Goal: Task Accomplishment & Management: Complete application form

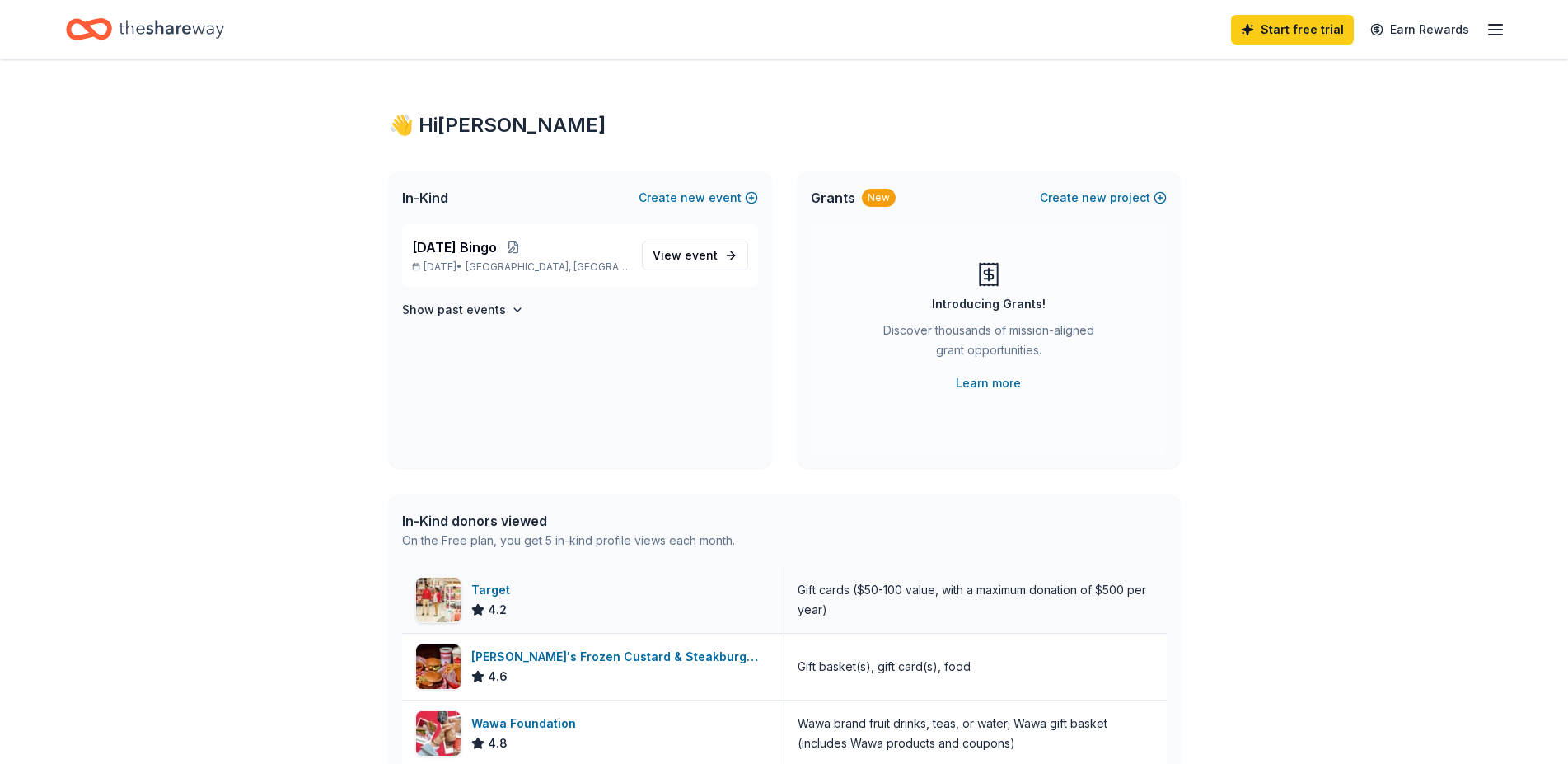
click at [481, 587] on div "Target" at bounding box center [493, 590] width 45 height 20
click at [485, 593] on div "Target" at bounding box center [493, 590] width 45 height 20
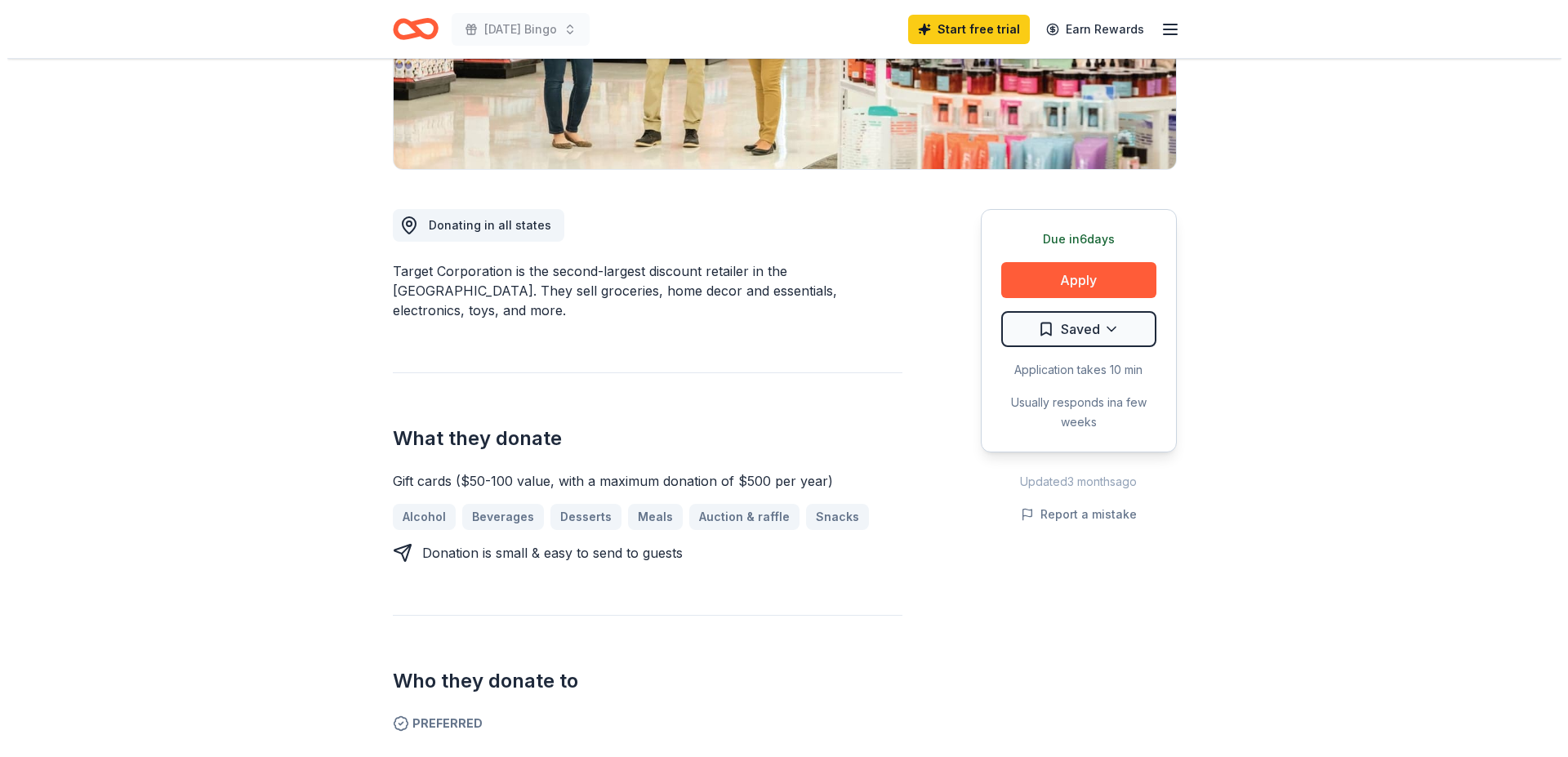
scroll to position [326, 0]
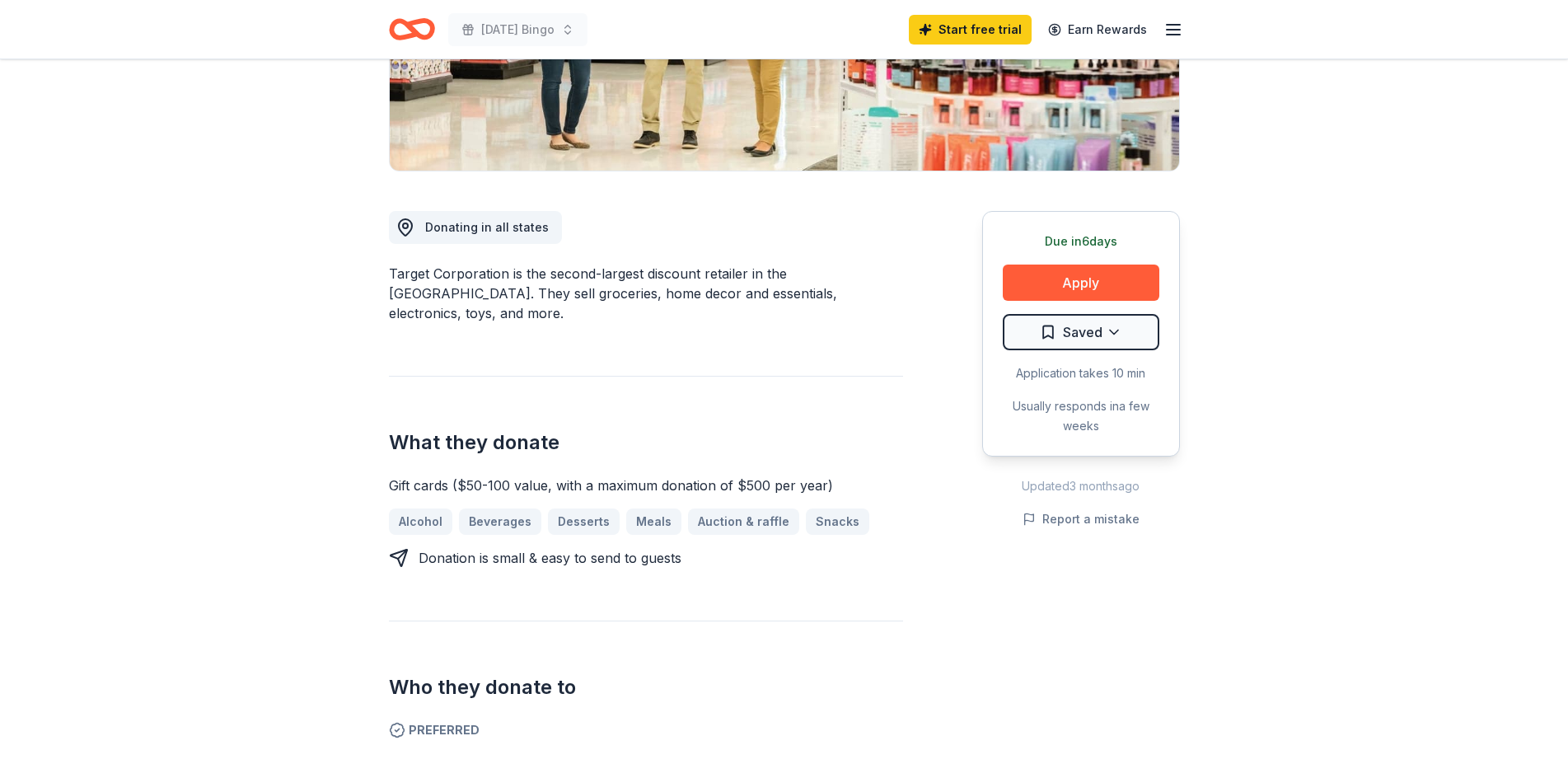
click at [1084, 279] on button "Apply" at bounding box center [1081, 283] width 156 height 37
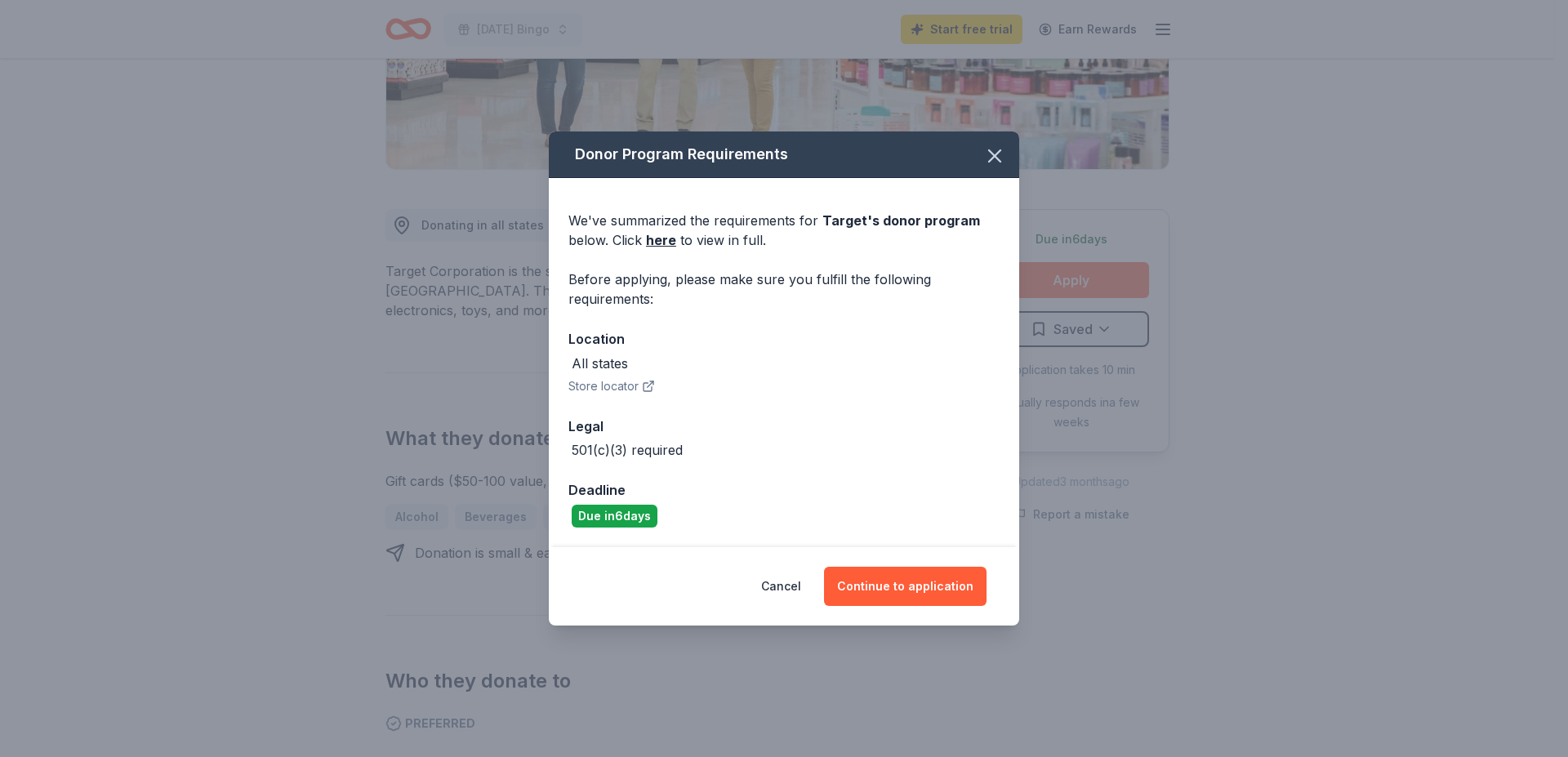
click at [1068, 282] on button "Apply" at bounding box center [1071, 281] width 155 height 36
click at [1060, 282] on button "Apply" at bounding box center [1071, 281] width 155 height 36
click at [1064, 284] on button "Apply" at bounding box center [1071, 281] width 155 height 36
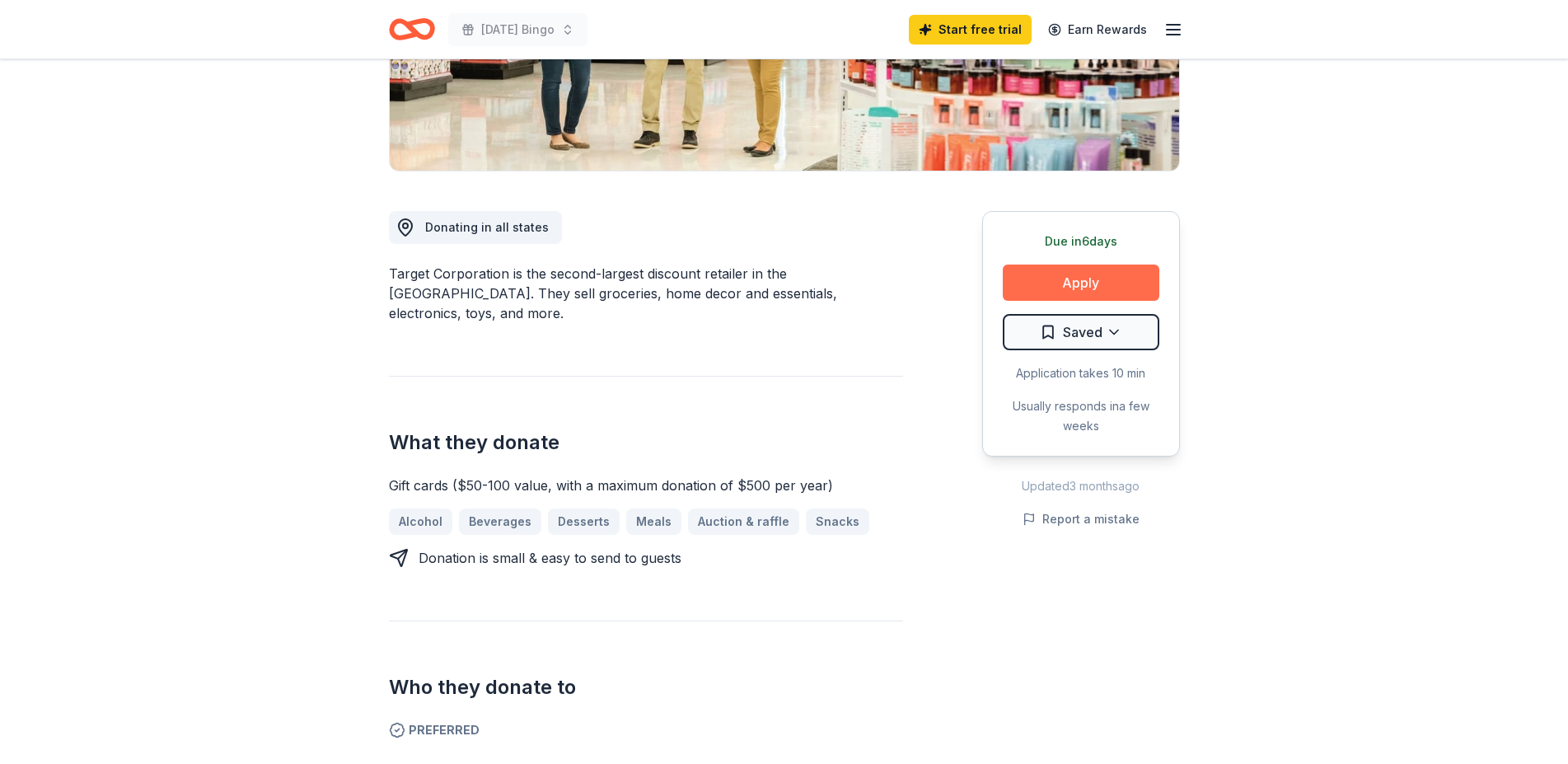
click at [1074, 287] on button "Apply" at bounding box center [1081, 283] width 156 height 37
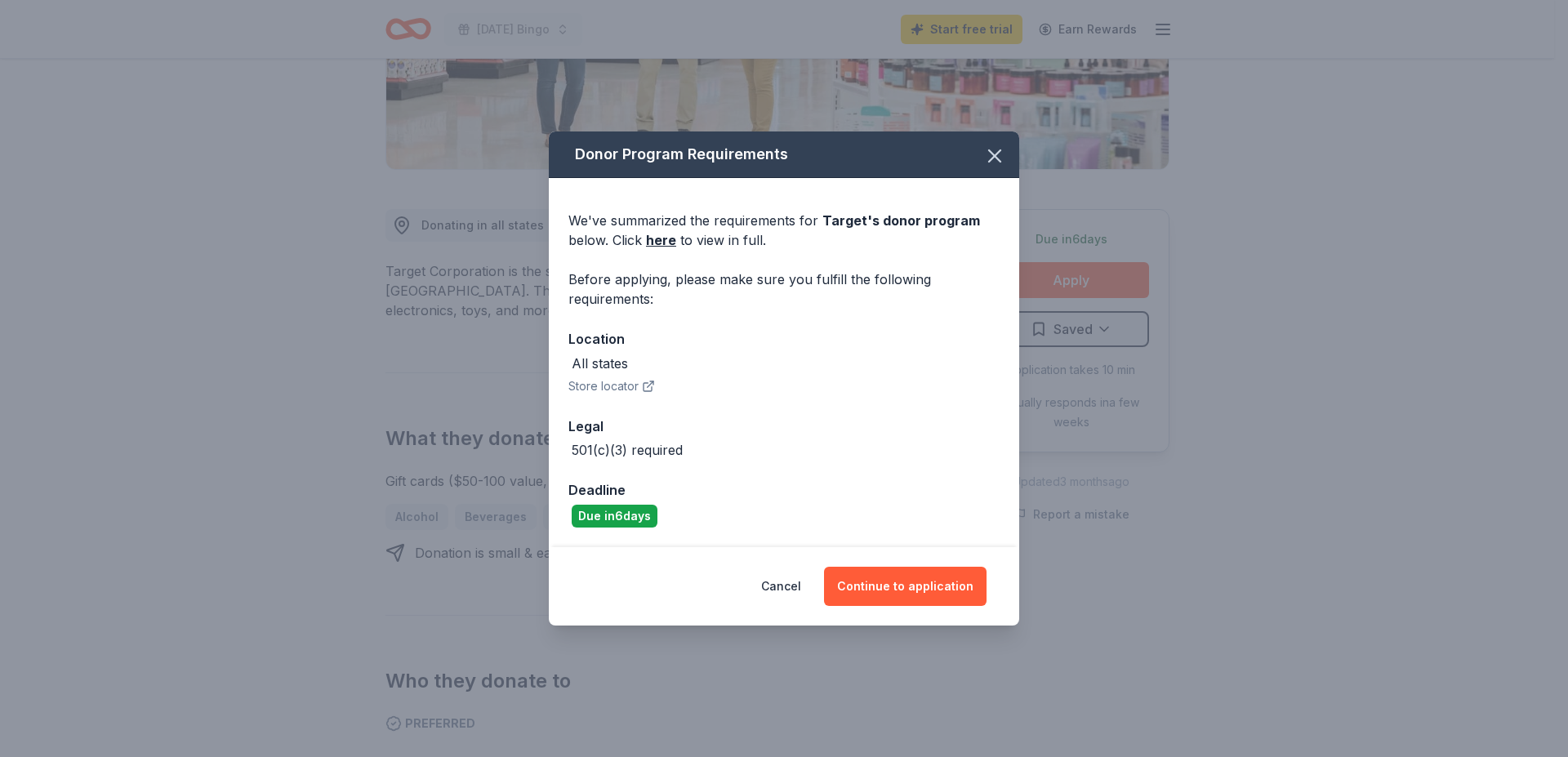
click at [1103, 329] on html "Halloween Bingo Start free trial Earn Rewards Due in 6 days Share Target 4.2 • …" at bounding box center [784, 52] width 1568 height 757
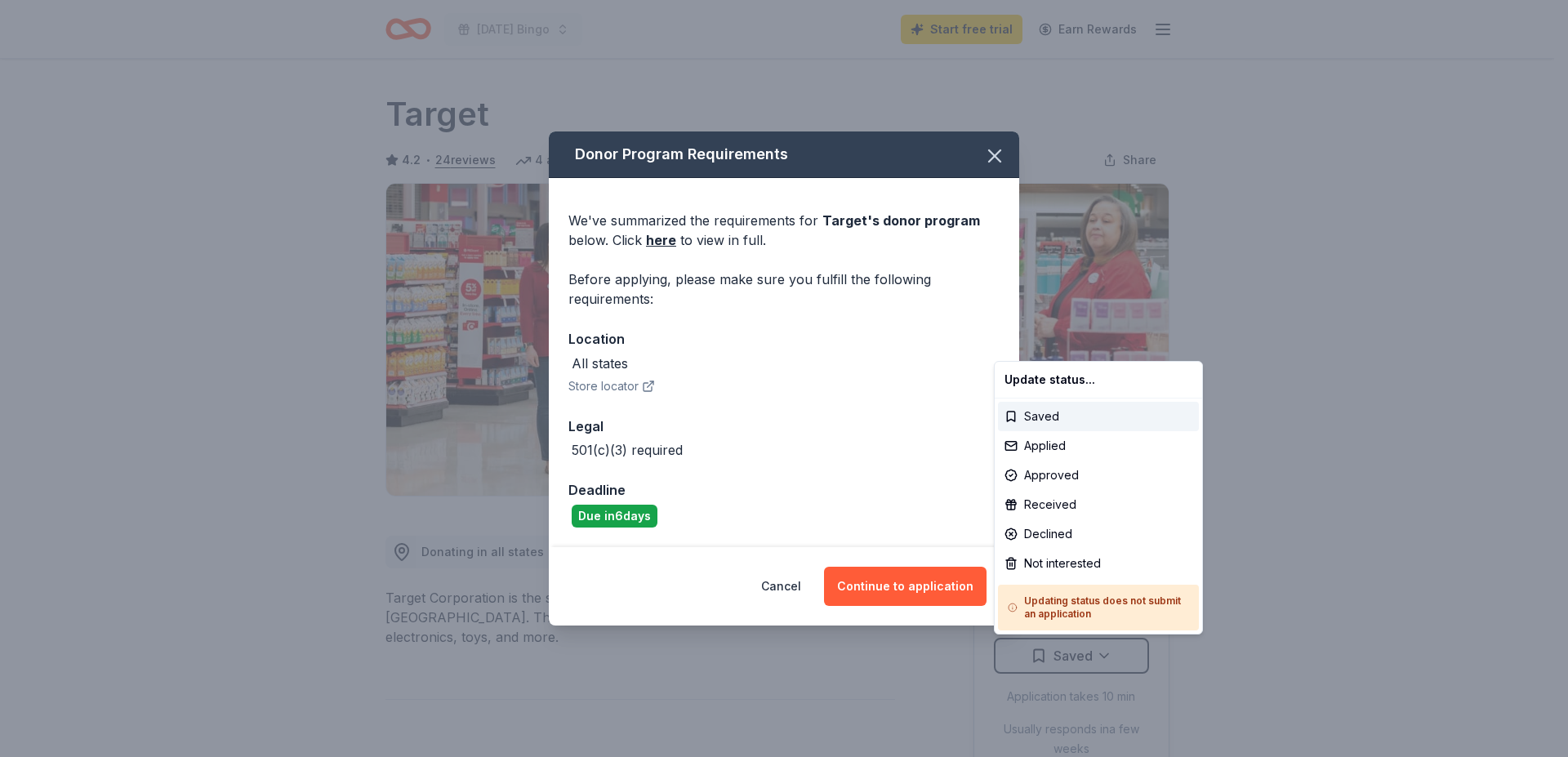
scroll to position [0, 0]
click at [1409, 409] on html "Halloween Bingo Start free trial Earn Rewards Due in 6 days Share Target 4.2 • …" at bounding box center [784, 378] width 1568 height 757
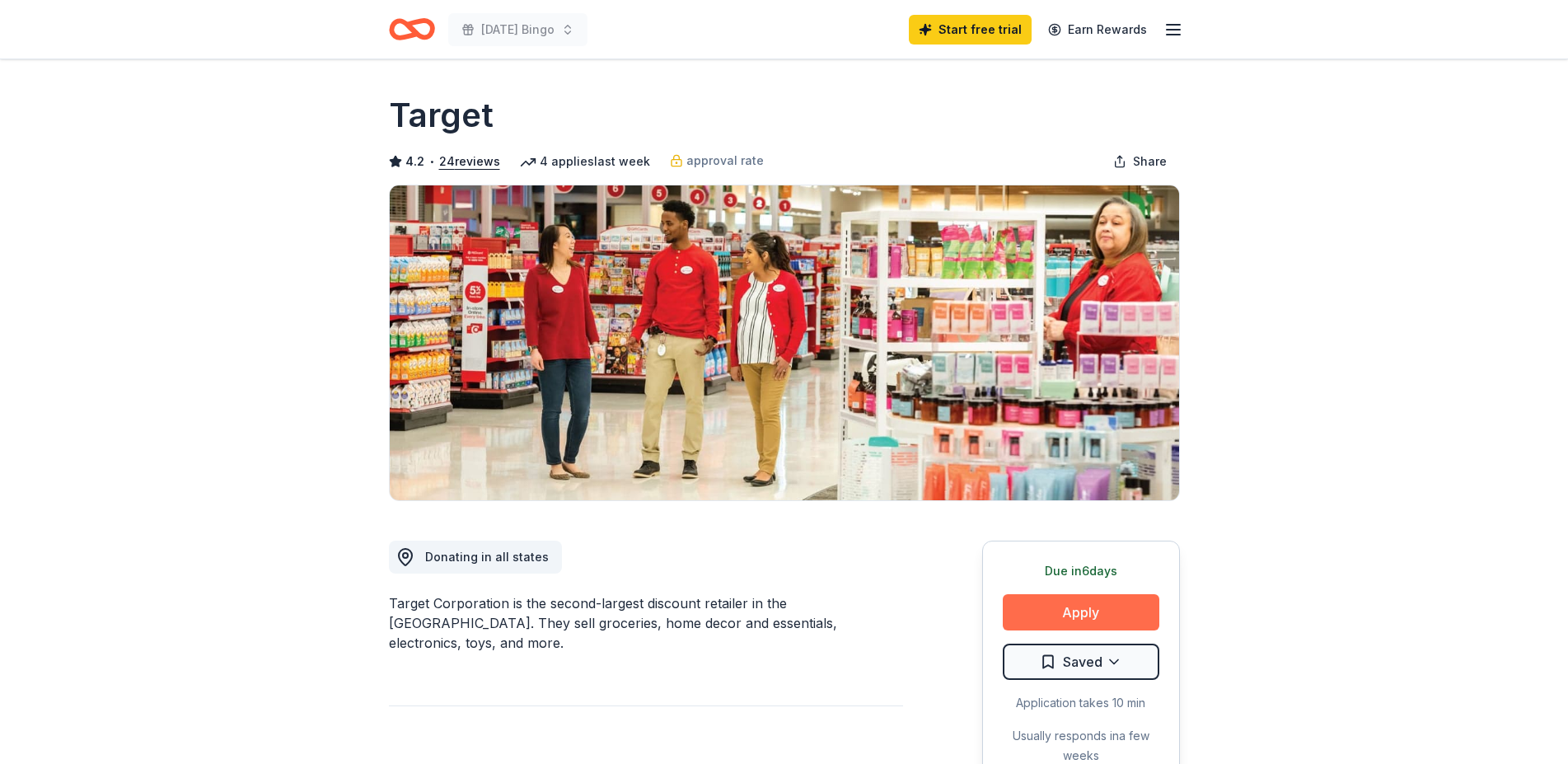
click at [1072, 612] on button "Apply" at bounding box center [1081, 613] width 156 height 37
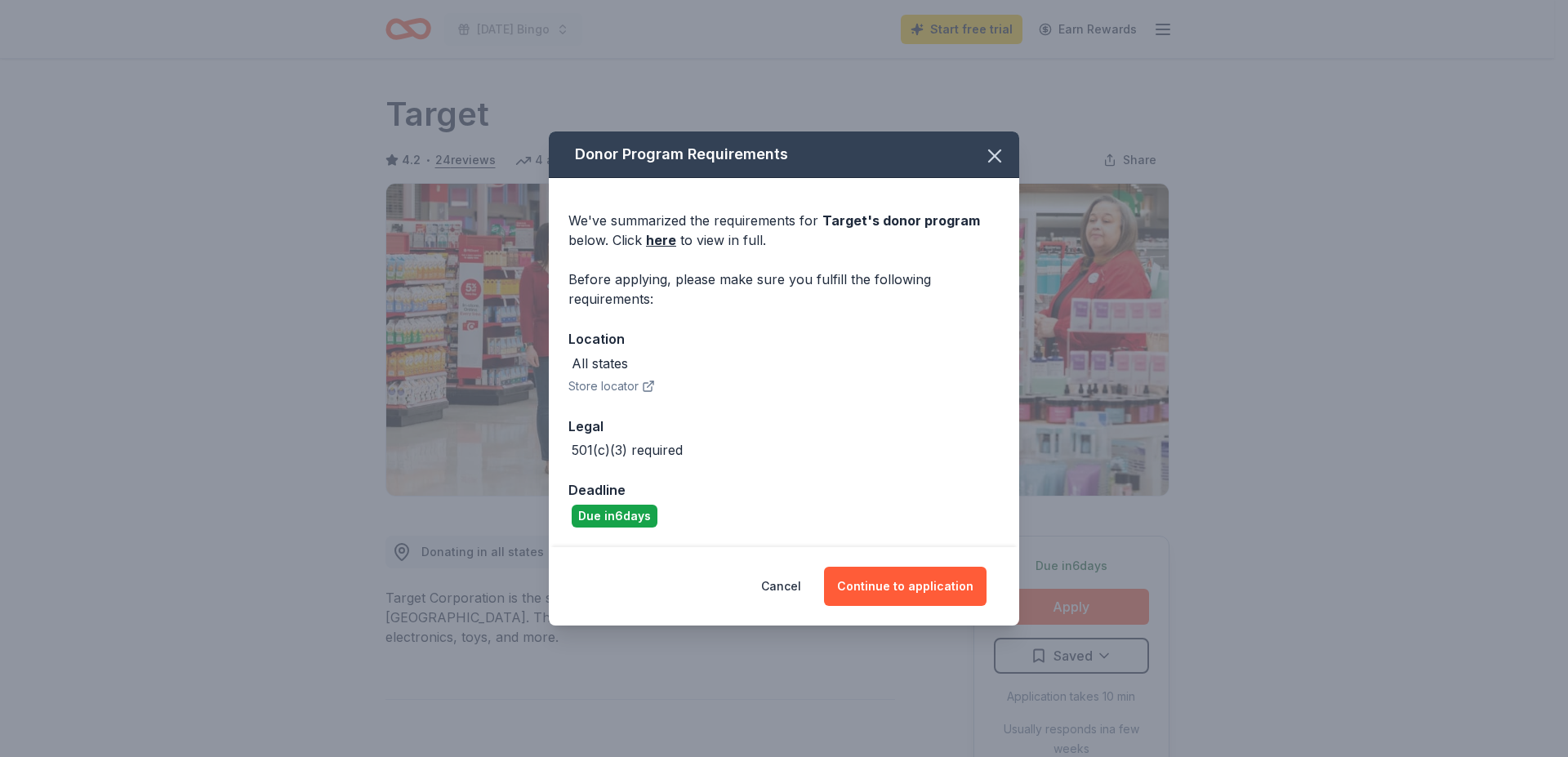
click at [1155, 22] on icon "button" at bounding box center [1162, 30] width 20 height 20
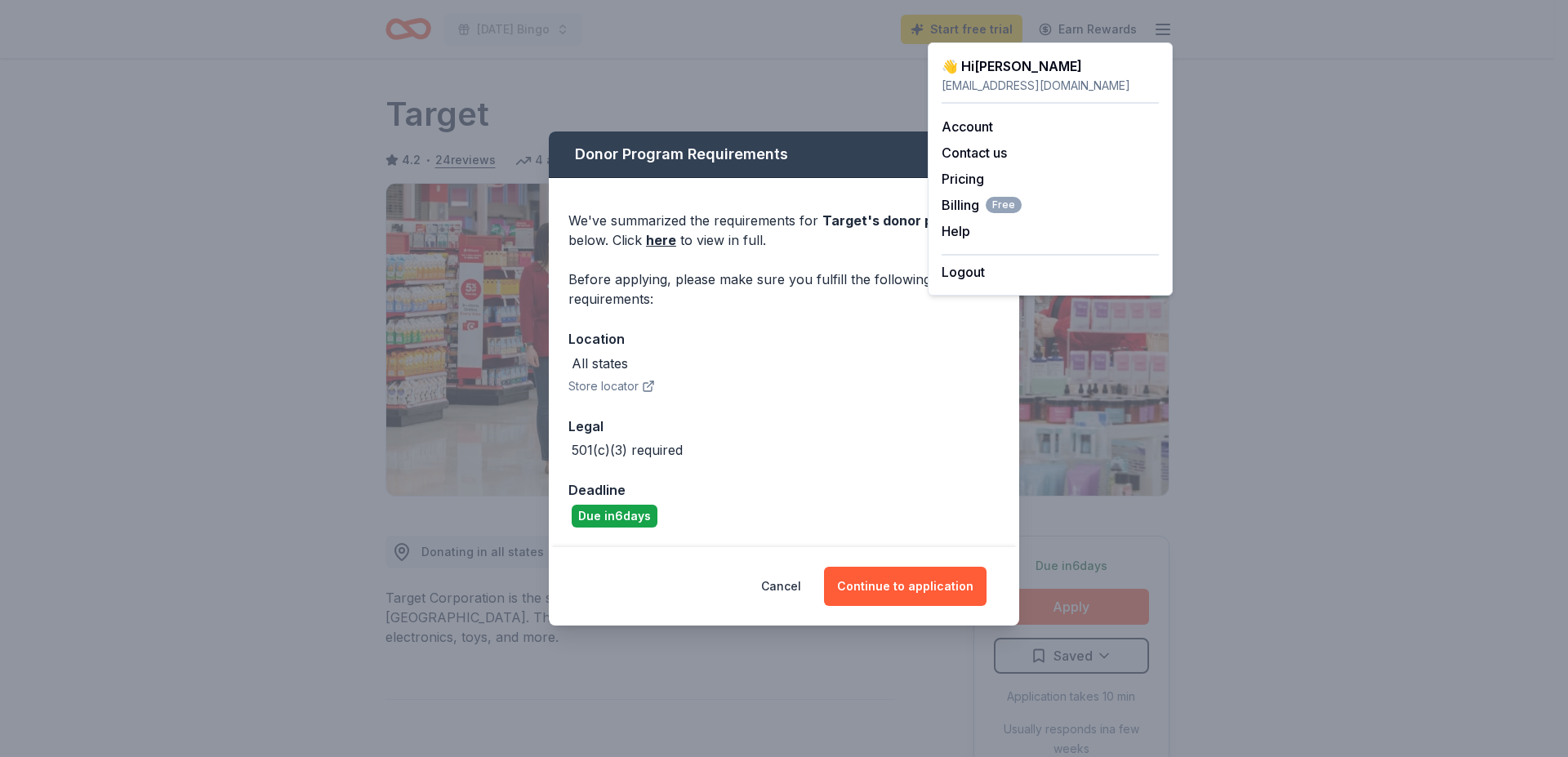
click at [1155, 22] on icon "button" at bounding box center [1162, 30] width 20 height 20
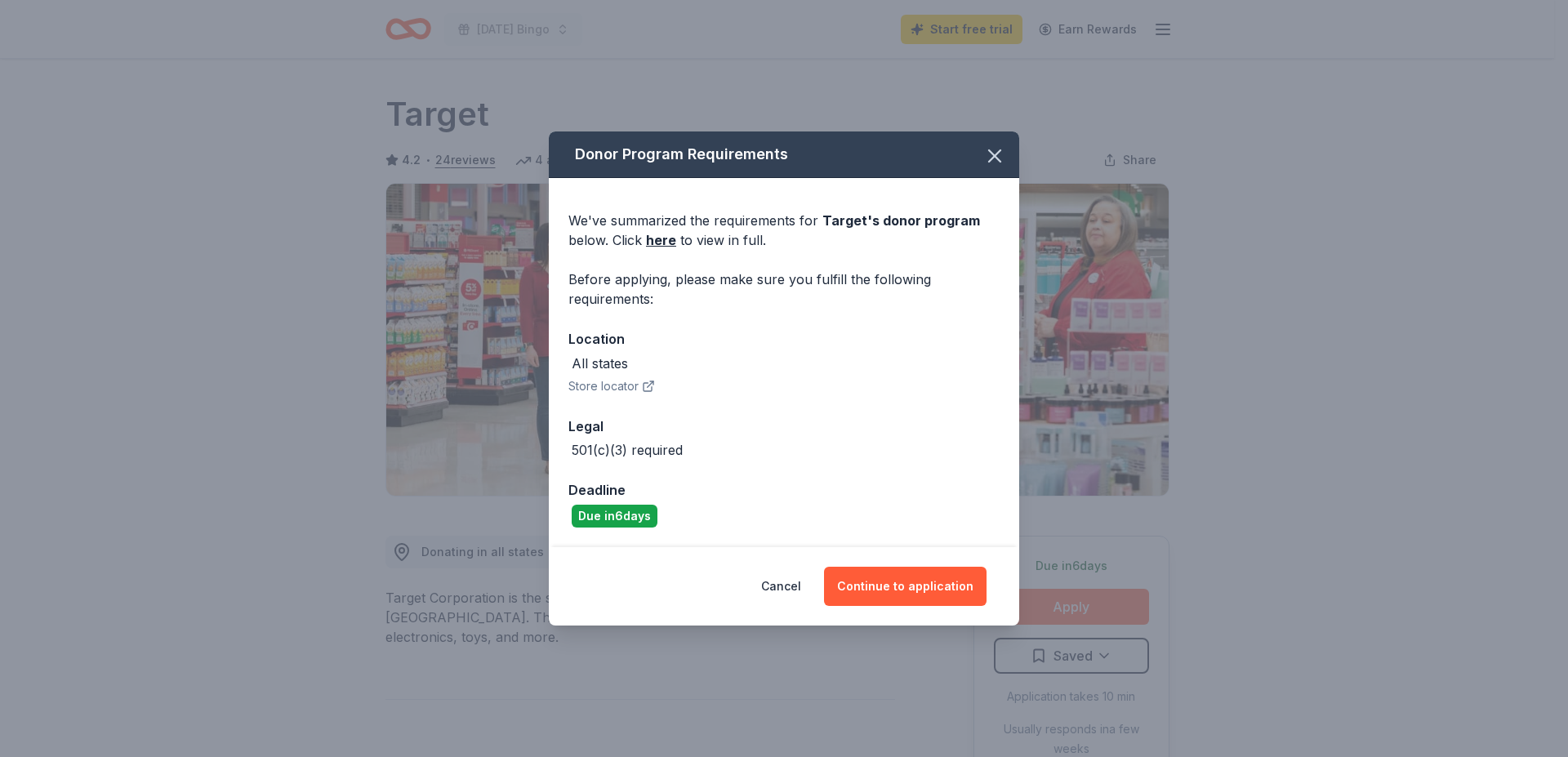
click at [1068, 602] on button "Apply" at bounding box center [1071, 607] width 155 height 36
drag, startPoint x: 1081, startPoint y: 606, endPoint x: 1083, endPoint y: 614, distance: 8.2
click at [1083, 614] on button "Apply" at bounding box center [1071, 607] width 155 height 36
